Goal: Information Seeking & Learning: Learn about a topic

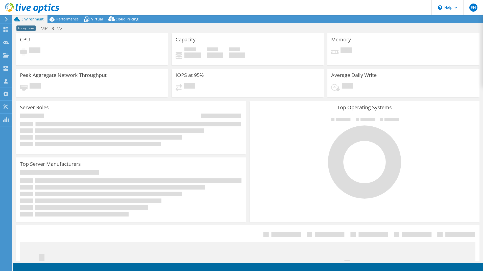
select select "USEast"
select select "USD"
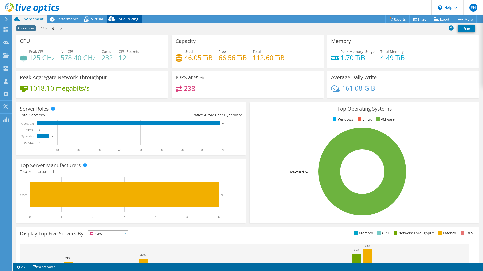
click at [128, 20] on span "Cloud Pricing" at bounding box center [126, 19] width 23 height 5
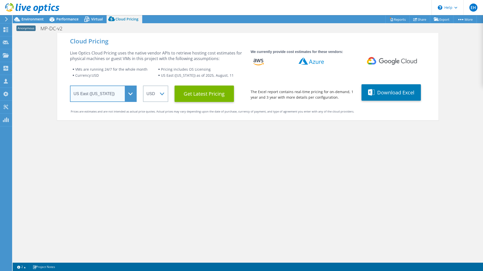
click at [93, 88] on select "Select a Region [GEOGRAPHIC_DATA] ([GEOGRAPHIC_DATA]) [GEOGRAPHIC_DATA] ([GEOGR…" at bounding box center [103, 94] width 67 height 16
select select "USWest"
click at [70, 86] on select "Select a Region [GEOGRAPHIC_DATA] ([GEOGRAPHIC_DATA]) [GEOGRAPHIC_DATA] ([GEOGR…" at bounding box center [103, 94] width 67 height 16
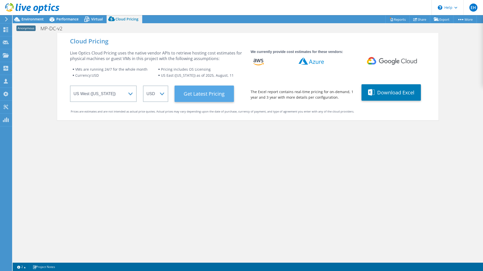
click at [206, 92] on Latest "Get Latest Pricing" at bounding box center [203, 94] width 59 height 16
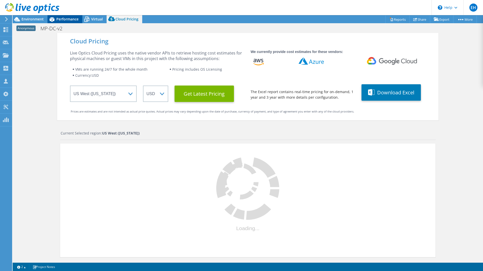
click at [64, 21] on span "Performance" at bounding box center [67, 19] width 22 height 5
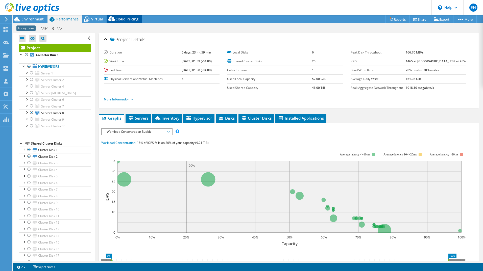
click at [120, 16] on div "Cloud Pricing" at bounding box center [125, 19] width 36 height 8
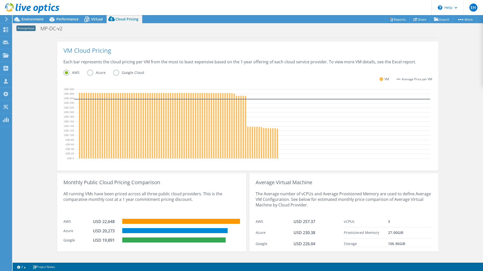
scroll to position [109, 0]
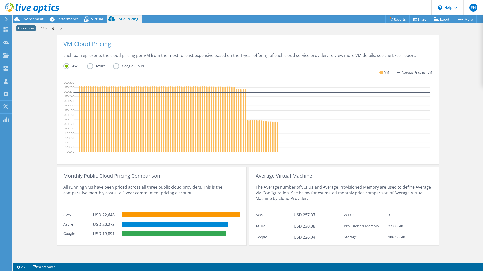
click at [106, 224] on div "USD 20,273" at bounding box center [105, 225] width 25 height 6
drag, startPoint x: 106, startPoint y: 224, endPoint x: 84, endPoint y: 206, distance: 28.7
click at [84, 206] on div "All running VMs have been priced across all three public cloud providers. This …" at bounding box center [151, 194] width 177 height 31
click at [87, 67] on label "Azure" at bounding box center [100, 66] width 26 height 6
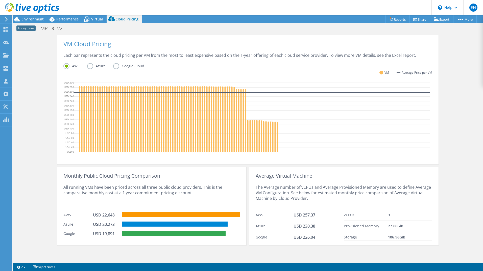
click at [0, 0] on input "Azure" at bounding box center [0, 0] width 0 height 0
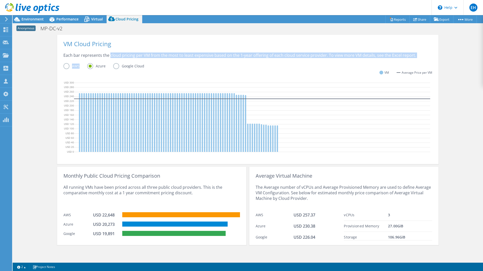
drag, startPoint x: 86, startPoint y: 67, endPoint x: 116, endPoint y: 60, distance: 31.0
click at [116, 60] on div "VM Cloud Pricing Each bar represents the cloud pricing per VM from the most to …" at bounding box center [247, 99] width 381 height 129
drag, startPoint x: 116, startPoint y: 60, endPoint x: 172, endPoint y: 74, distance: 58.1
click at [172, 74] on div "VM Average Price per VM" at bounding box center [247, 75] width 369 height 9
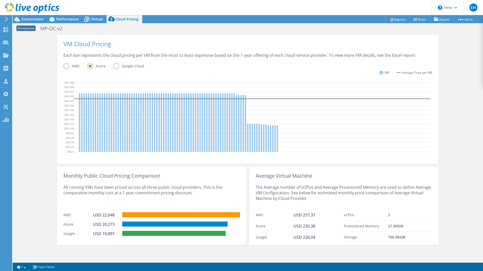
click at [104, 227] on div "USD 20,273" at bounding box center [105, 225] width 25 height 6
drag, startPoint x: 104, startPoint y: 227, endPoint x: 84, endPoint y: 221, distance: 20.1
click at [84, 221] on div "Azure USD 20,273" at bounding box center [151, 223] width 177 height 9
click at [110, 222] on div "USD 20,273" at bounding box center [105, 225] width 25 height 6
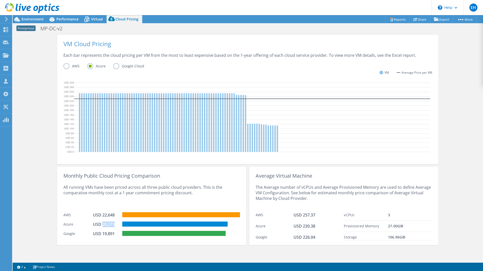
click at [110, 222] on div "USD 20,273" at bounding box center [105, 225] width 25 height 6
drag, startPoint x: 110, startPoint y: 222, endPoint x: 104, endPoint y: 225, distance: 6.8
click at [104, 225] on div "USD 20,273" at bounding box center [105, 225] width 25 height 6
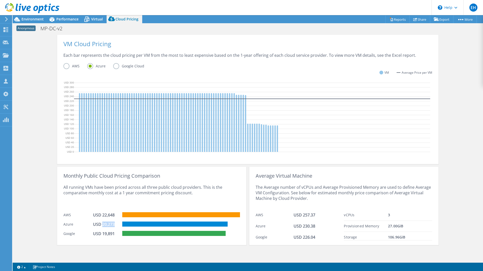
drag, startPoint x: 112, startPoint y: 224, endPoint x: 101, endPoint y: 224, distance: 10.9
click at [101, 224] on div "USD 20,273" at bounding box center [105, 225] width 25 height 6
copy div "20,273"
click at [249, 202] on div "Average Virtual Machine The Average number of vCPUs and Average Provisioned Mem…" at bounding box center [343, 206] width 189 height 78
drag, startPoint x: 300, startPoint y: 226, endPoint x: 307, endPoint y: 226, distance: 6.8
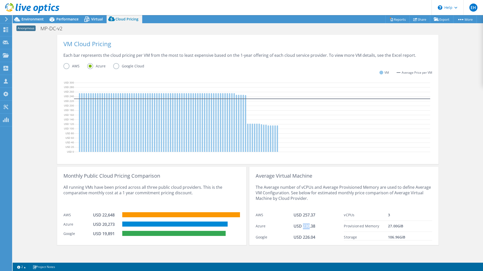
click at [307, 226] on span "USD 230.38" at bounding box center [304, 226] width 22 height 6
click at [120, 194] on div "All running VMs have been priced across all three public cloud providers. This …" at bounding box center [151, 194] width 177 height 31
drag, startPoint x: 120, startPoint y: 194, endPoint x: 173, endPoint y: 198, distance: 54.0
click at [173, 198] on div "All running VMs have been priced across all three public cloud providers. This …" at bounding box center [151, 194] width 177 height 31
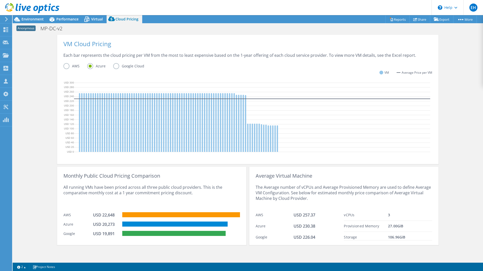
click at [105, 225] on div "USD 20,273" at bounding box center [105, 225] width 25 height 6
click at [174, 202] on div "All running VMs have been priced across all three public cloud providers. This …" at bounding box center [151, 194] width 177 height 31
